Goal: Information Seeking & Learning: Ask a question

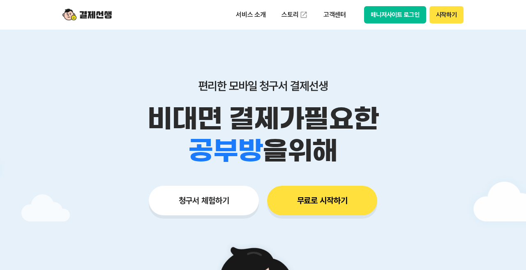
click at [249, 14] on p "서비스 소개" at bounding box center [251, 14] width 42 height 15
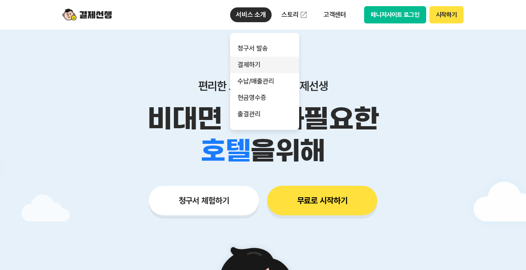
click at [258, 62] on link "결제하기" at bounding box center [264, 65] width 69 height 16
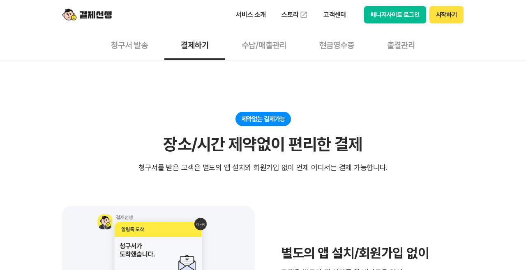
scroll to position [68, 0]
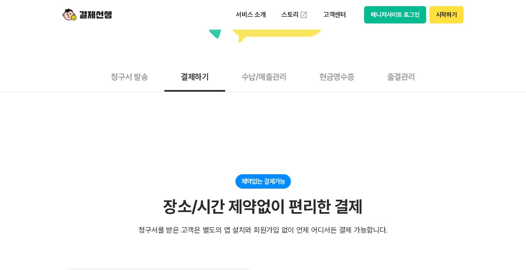
click at [122, 73] on button "청구서 발송" at bounding box center [130, 76] width 70 height 30
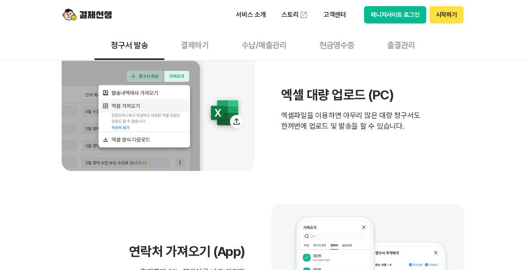
scroll to position [205, 0]
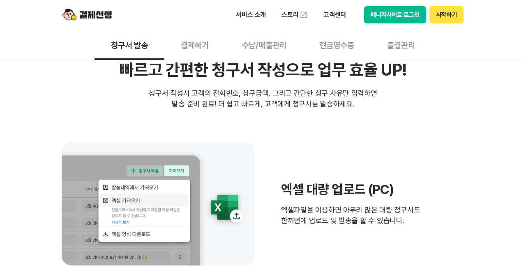
click at [267, 43] on button "수납/매출관리" at bounding box center [264, 45] width 78 height 30
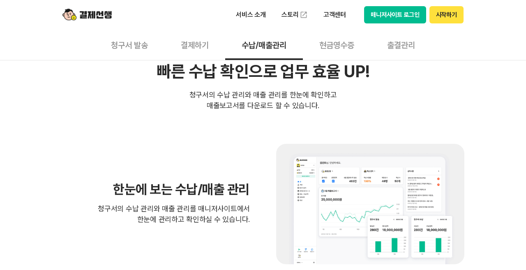
scroll to position [171, 0]
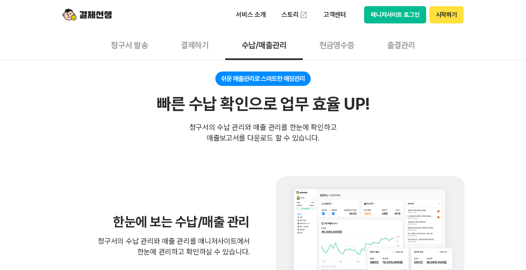
click at [338, 50] on button "현금영수증" at bounding box center [337, 45] width 68 height 30
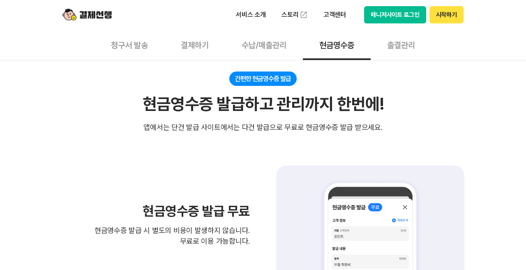
click at [414, 44] on button "출결관리" at bounding box center [401, 45] width 61 height 30
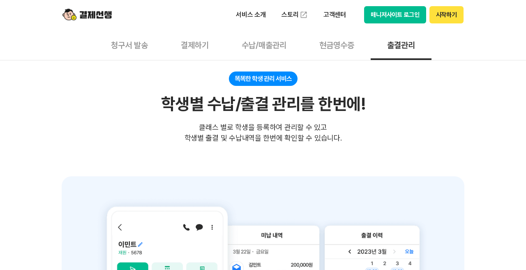
scroll to position [308, 0]
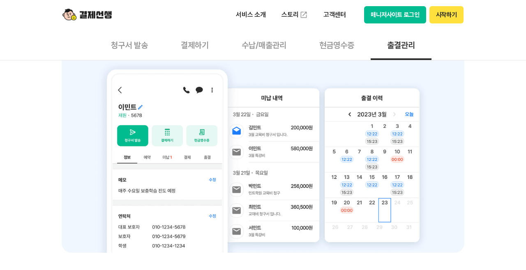
click at [205, 43] on button "결제하기" at bounding box center [194, 45] width 61 height 30
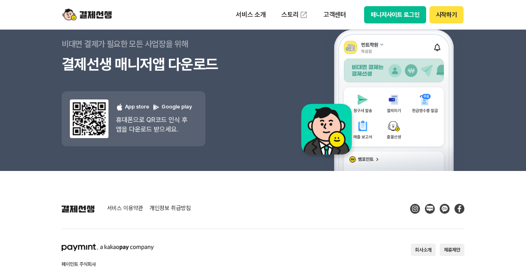
scroll to position [1057, 0]
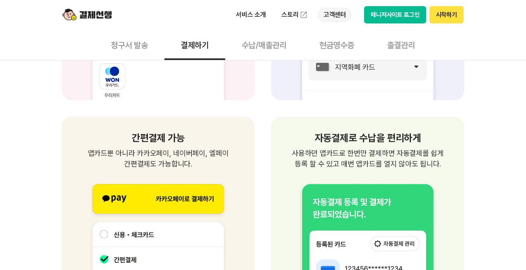
click at [331, 16] on p "고객센터" at bounding box center [335, 14] width 34 height 15
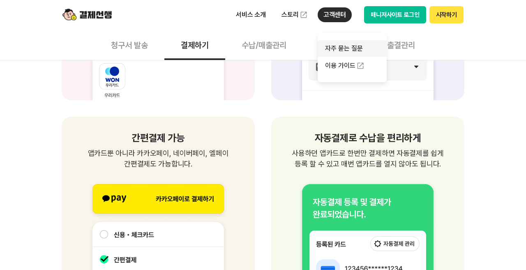
click at [335, 47] on link "자주 묻는 질문" at bounding box center [352, 48] width 69 height 16
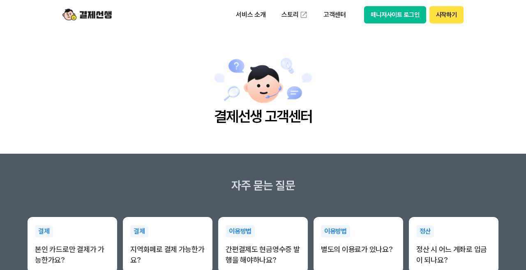
scroll to position [68, 0]
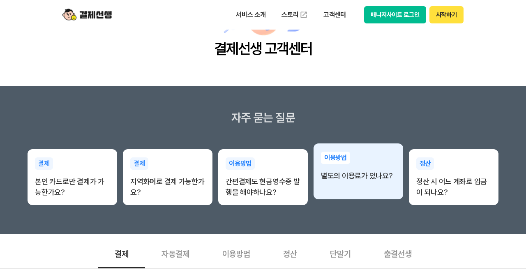
click at [361, 178] on p "별도의 이용료가 있나요?" at bounding box center [358, 176] width 75 height 11
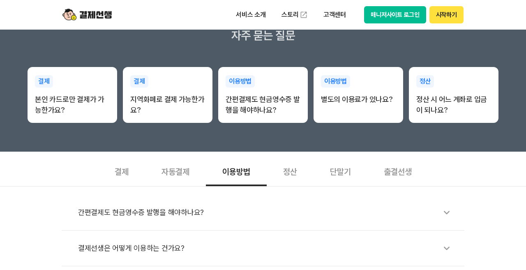
scroll to position [240, 0]
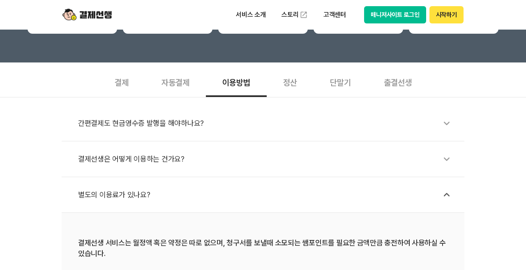
click at [108, 122] on div "간편결제도 현금영수증 발행을 해야하나요?" at bounding box center [267, 123] width 378 height 19
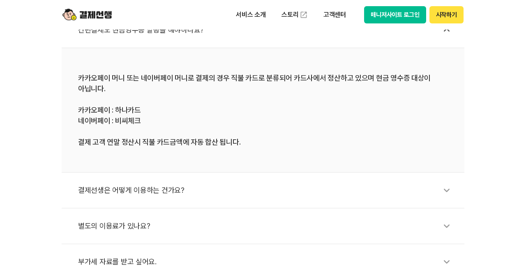
scroll to position [342, 0]
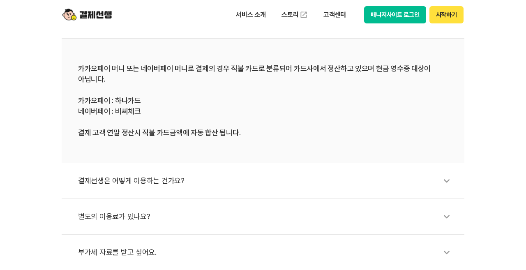
click at [163, 182] on div "결제선생은 어떻게 이용하는 건가요?" at bounding box center [267, 180] width 378 height 19
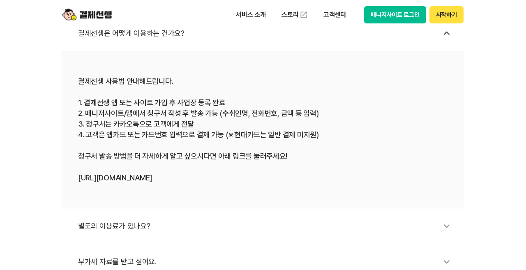
scroll to position [411, 0]
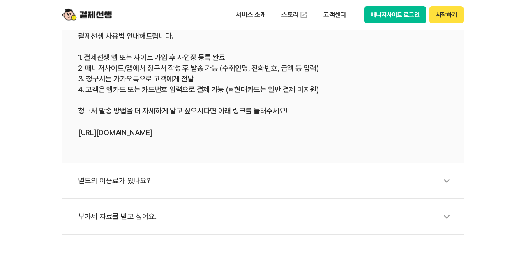
click at [122, 182] on div "별도의 이용료가 있나요?" at bounding box center [267, 180] width 378 height 19
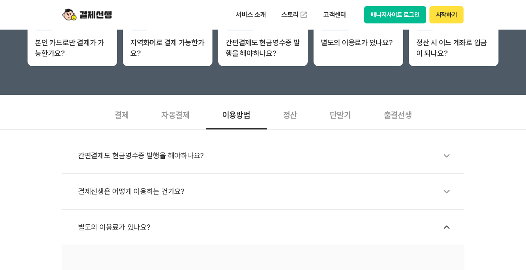
scroll to position [205, 0]
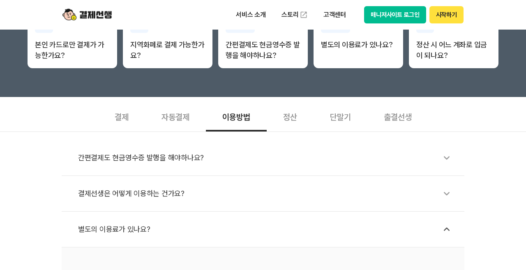
click at [399, 121] on div "출결선생" at bounding box center [397, 116] width 61 height 30
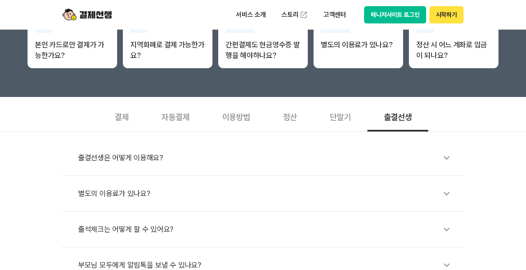
click at [144, 156] on div "출결선생은 어떻게 이용해요?" at bounding box center [267, 157] width 378 height 19
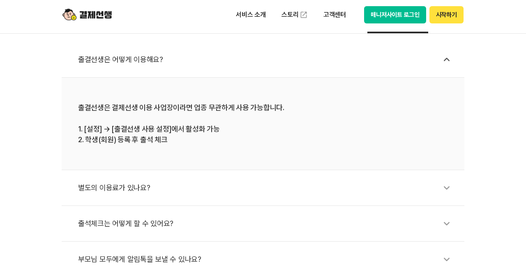
scroll to position [308, 0]
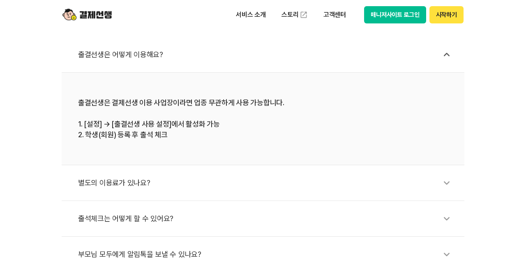
click at [113, 182] on div "별도의 이용료가 있나요?" at bounding box center [267, 182] width 378 height 19
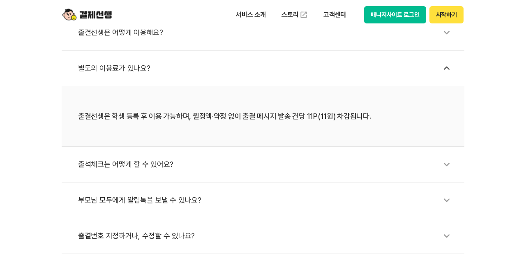
scroll to position [342, 0]
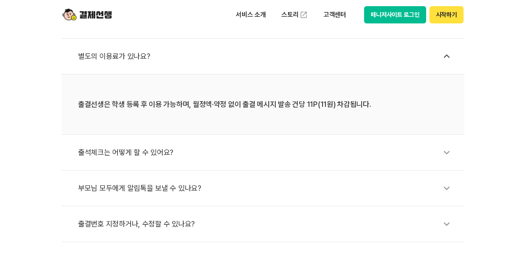
click at [152, 157] on div "출석체크는 어떻게 할 수 있어요?" at bounding box center [267, 152] width 378 height 19
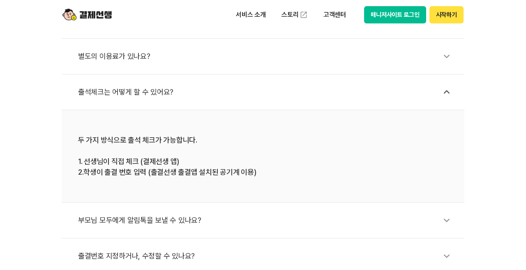
click at [149, 222] on div "부모님 모두에게 알림톡을 보낼 수 있나요?" at bounding box center [267, 220] width 378 height 19
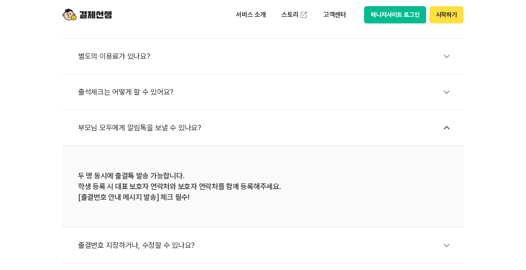
click at [147, 245] on div "출결번호 지정하거나, 수정할 수 있나요?" at bounding box center [267, 245] width 378 height 19
